Goal: Task Accomplishment & Management: Manage account settings

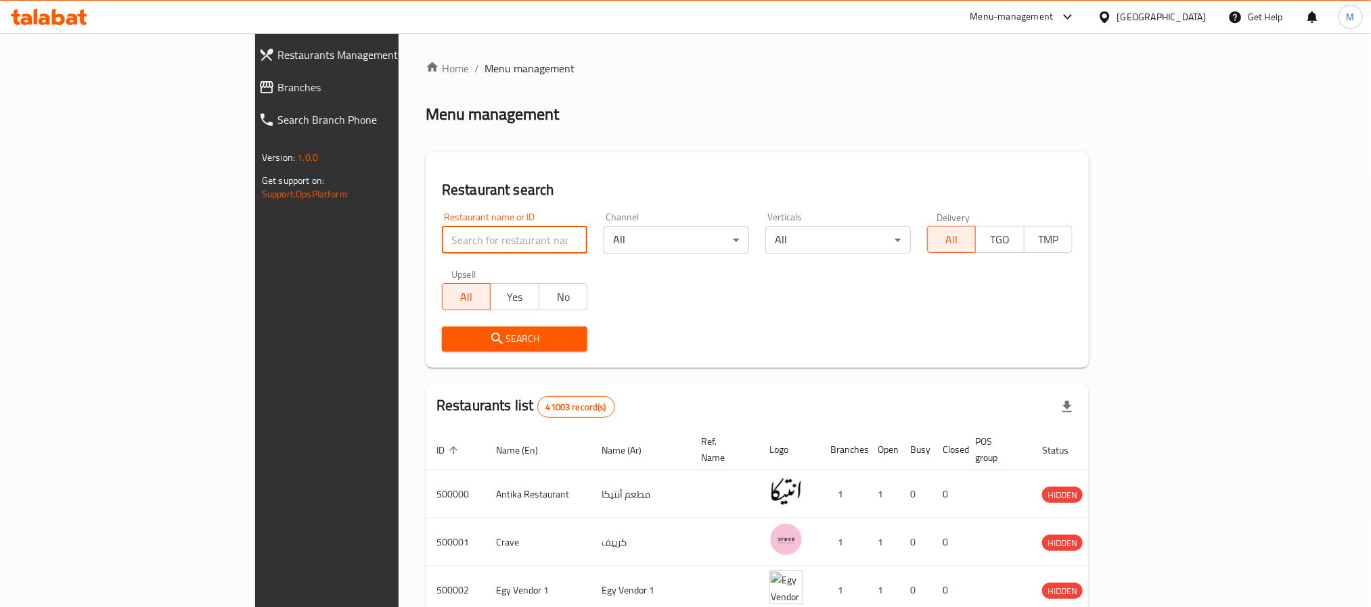
click at [442, 250] on input "search" at bounding box center [514, 240] width 145 height 27
paste input "688993"
type input "688993"
click button "Search" at bounding box center [514, 339] width 145 height 25
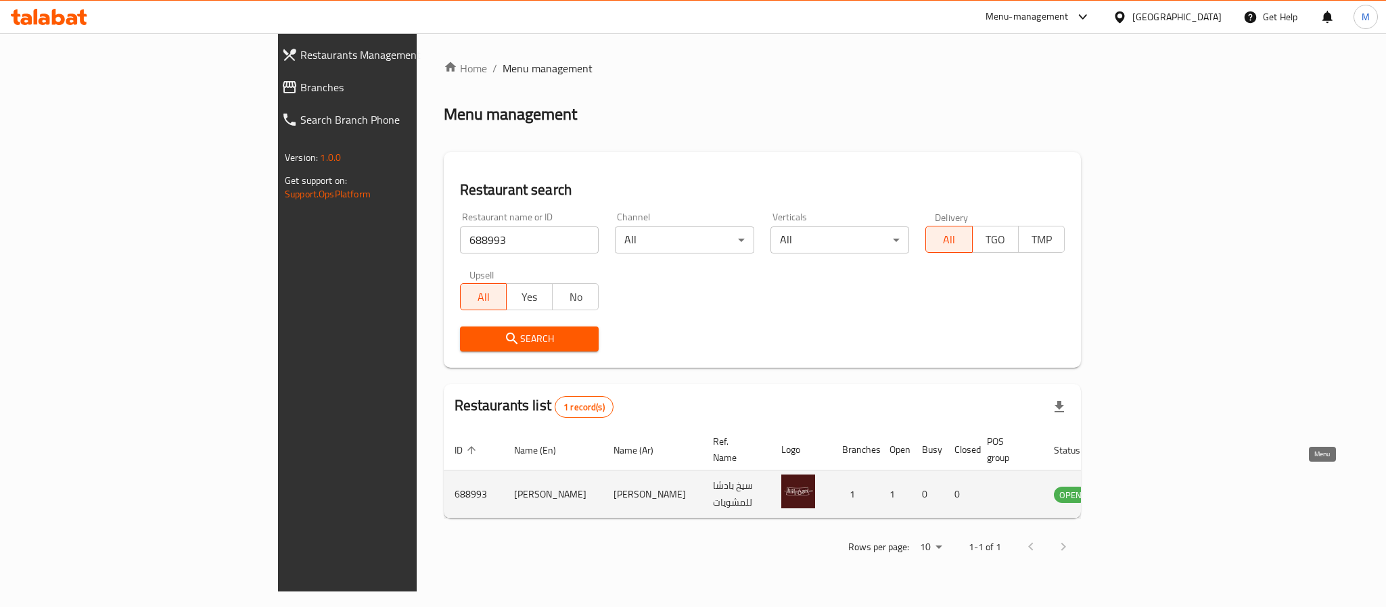
click at [1141, 486] on icon "enhanced table" at bounding box center [1133, 494] width 16 height 16
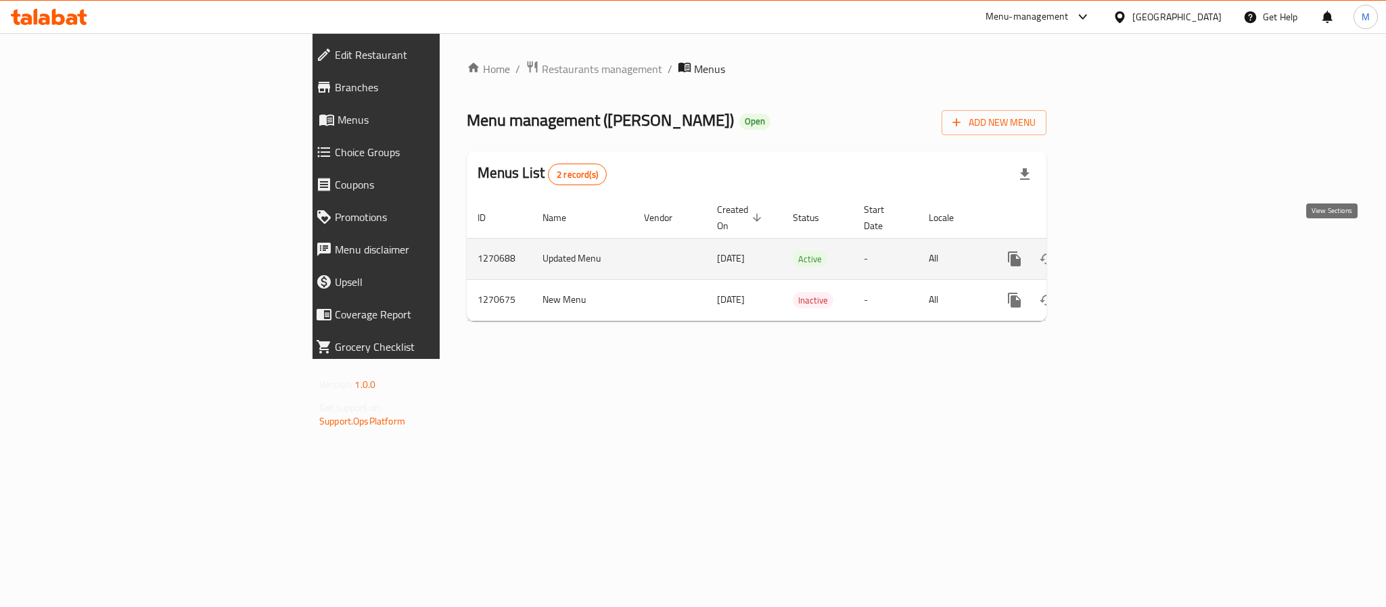
click at [1128, 244] on link "enhanced table" at bounding box center [1112, 259] width 32 height 32
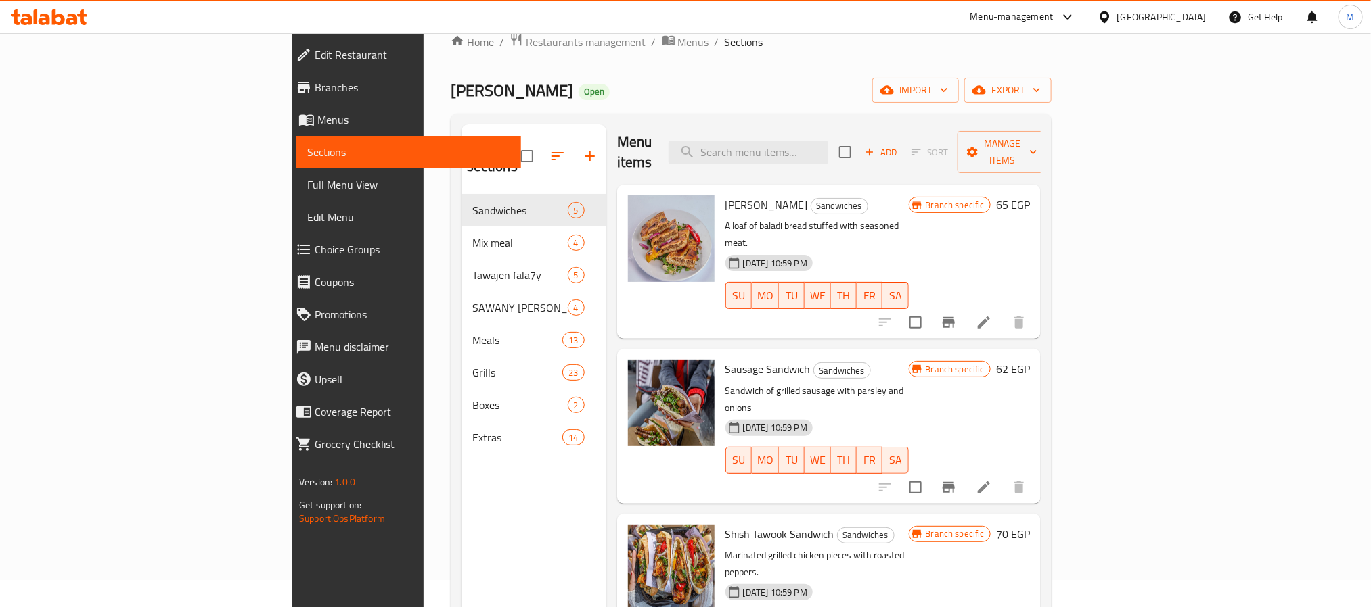
scroll to position [3, 0]
click at [957, 316] on icon "Branch-specific-item" at bounding box center [948, 324] width 16 height 16
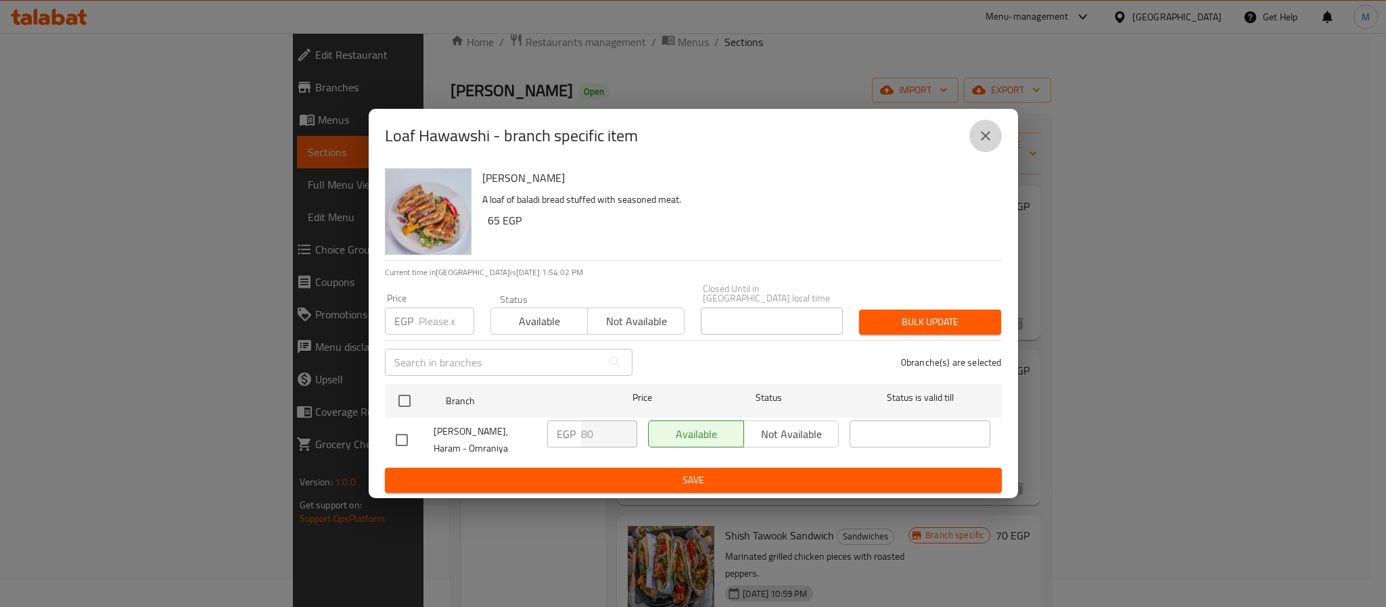
click at [984, 149] on button "close" at bounding box center [985, 136] width 32 height 32
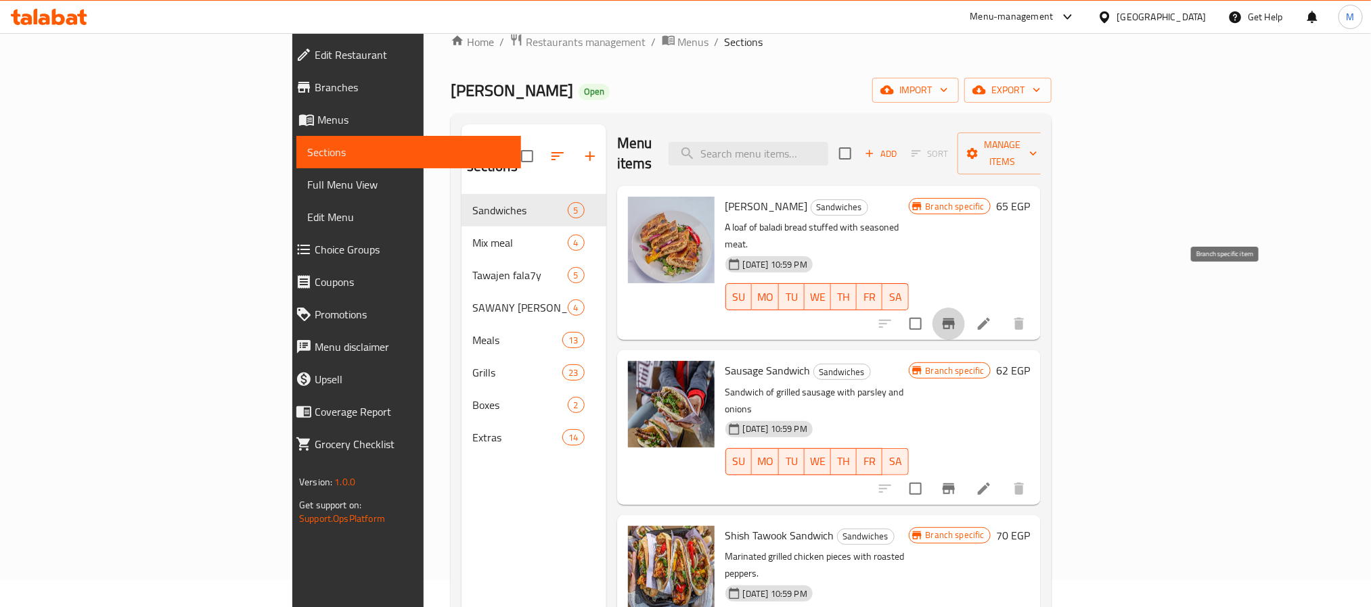
click at [955, 319] on icon "Branch-specific-item" at bounding box center [948, 324] width 12 height 11
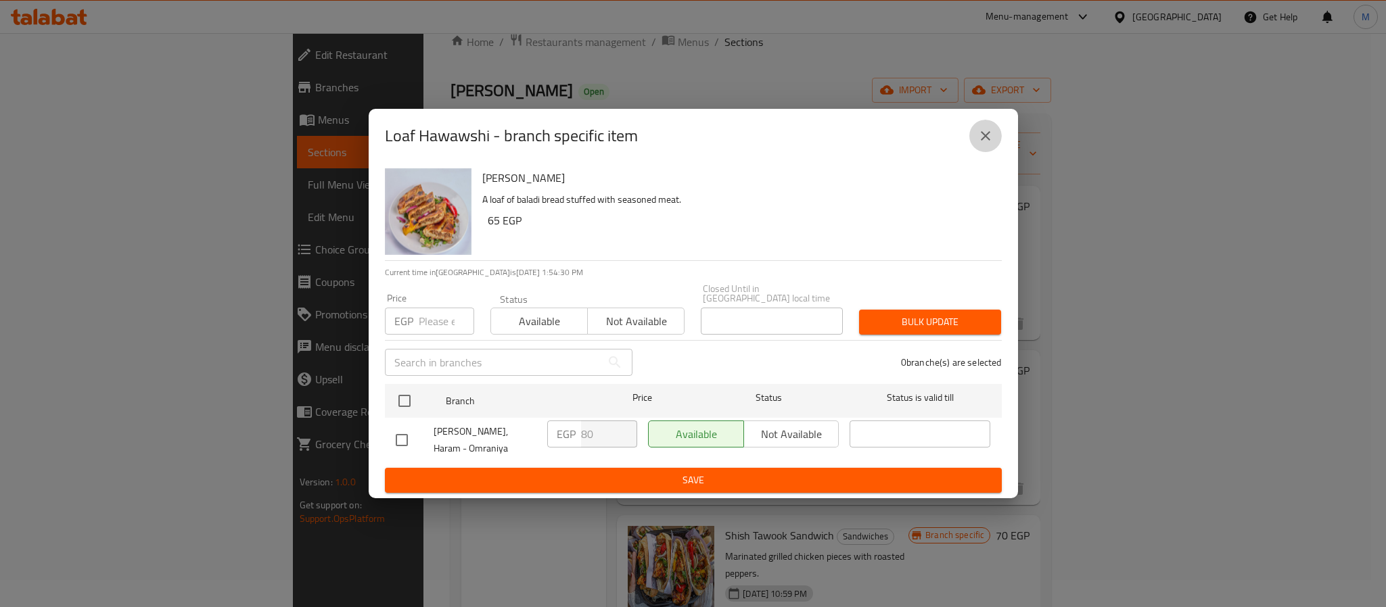
click at [984, 143] on icon "close" at bounding box center [986, 136] width 16 height 16
